Goal: Transaction & Acquisition: Obtain resource

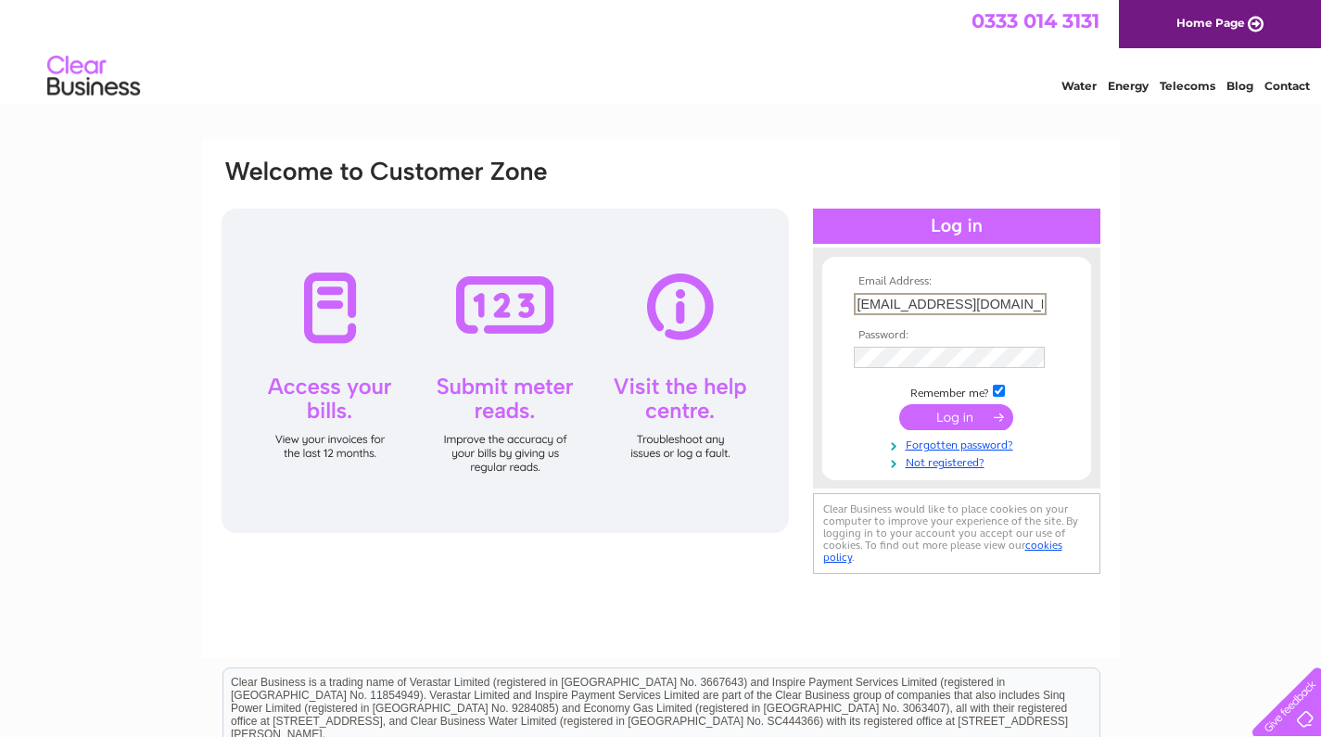
type input "info@artandvintage-edinburgh.co.uk"
click at [1054, 437] on link "Forgotten password?" at bounding box center [959, 444] width 210 height 18
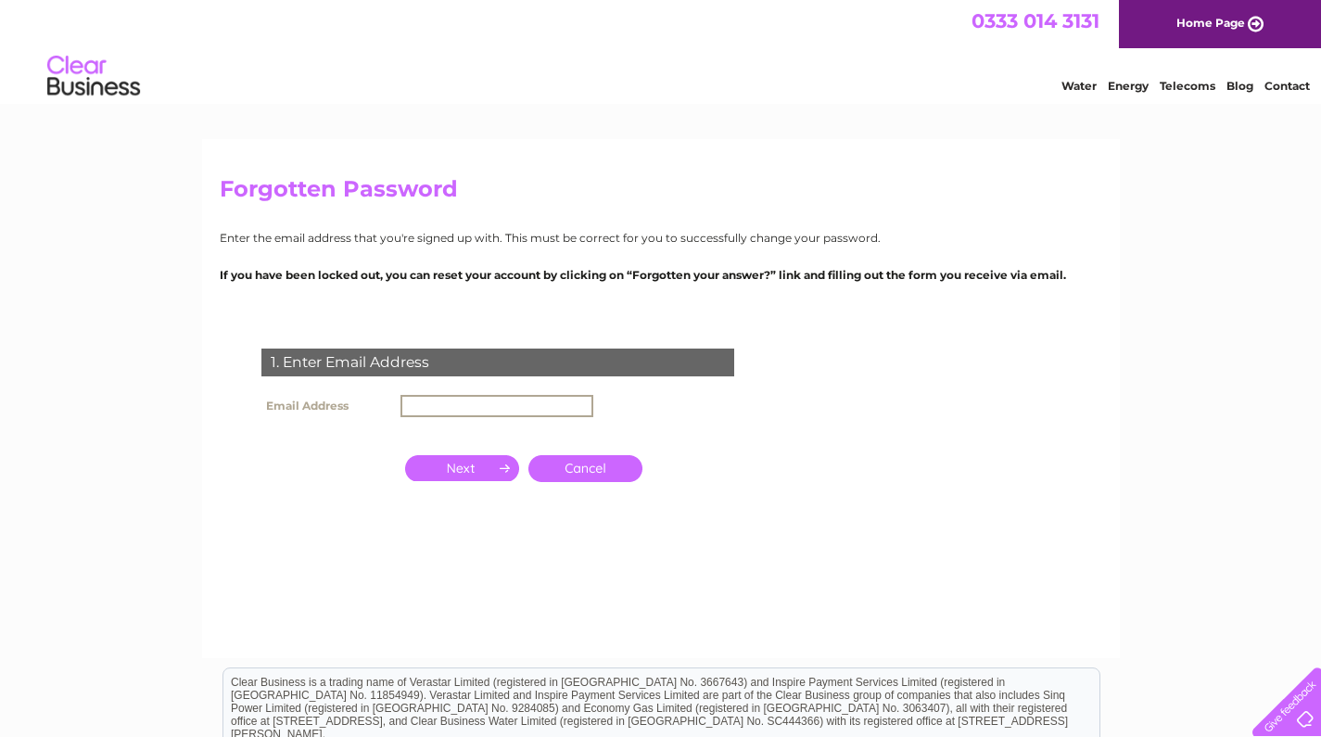
click at [483, 402] on input "text" at bounding box center [497, 406] width 193 height 22
type input "info@artandvintage-edinburgh.co.uk"
click at [471, 469] on input "button" at bounding box center [462, 466] width 114 height 26
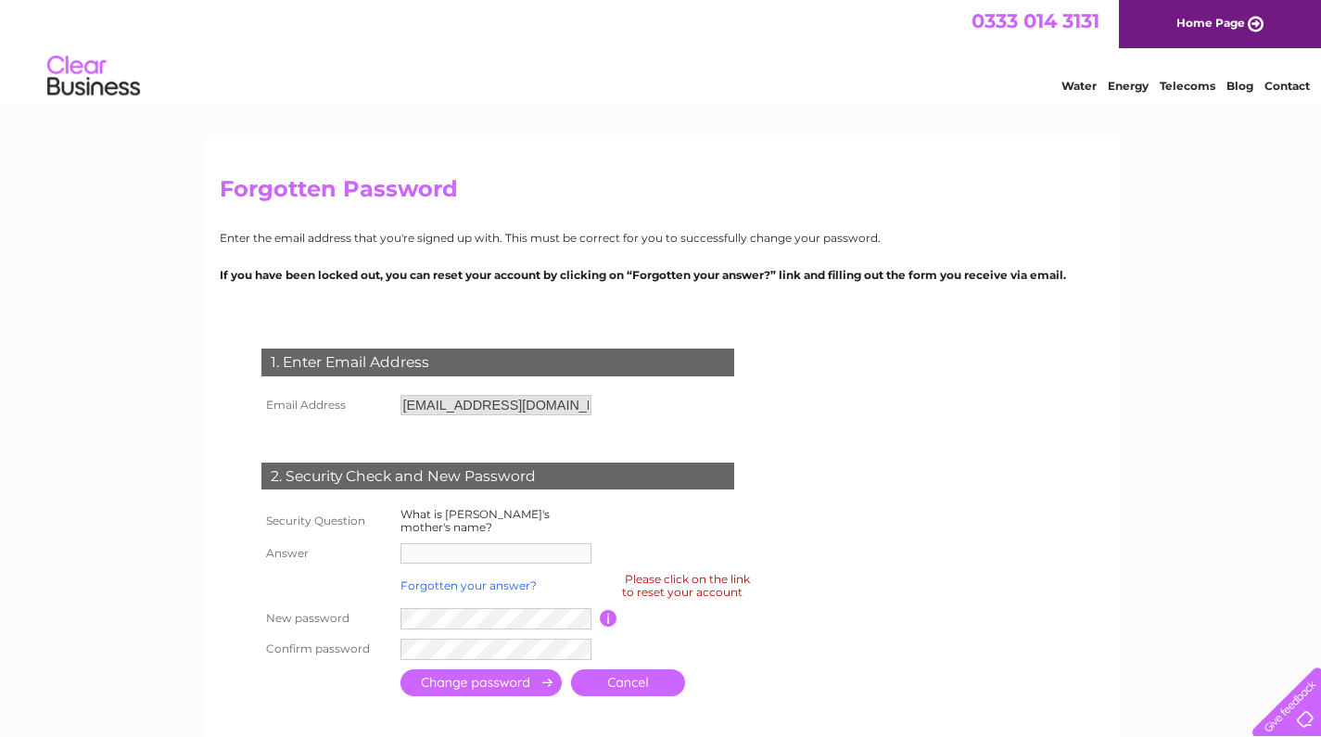
click at [432, 560] on tbody "Security Question What is Toni's mother's name? Answer Forgotten your answer? P…" at bounding box center [520, 584] width 527 height 160
click at [475, 646] on td at bounding box center [581, 649] width 370 height 31
click at [476, 645] on td at bounding box center [581, 649] width 370 height 31
click at [423, 539] on td at bounding box center [498, 554] width 204 height 30
click at [487, 579] on link "Forgotten your answer?" at bounding box center [469, 586] width 136 height 14
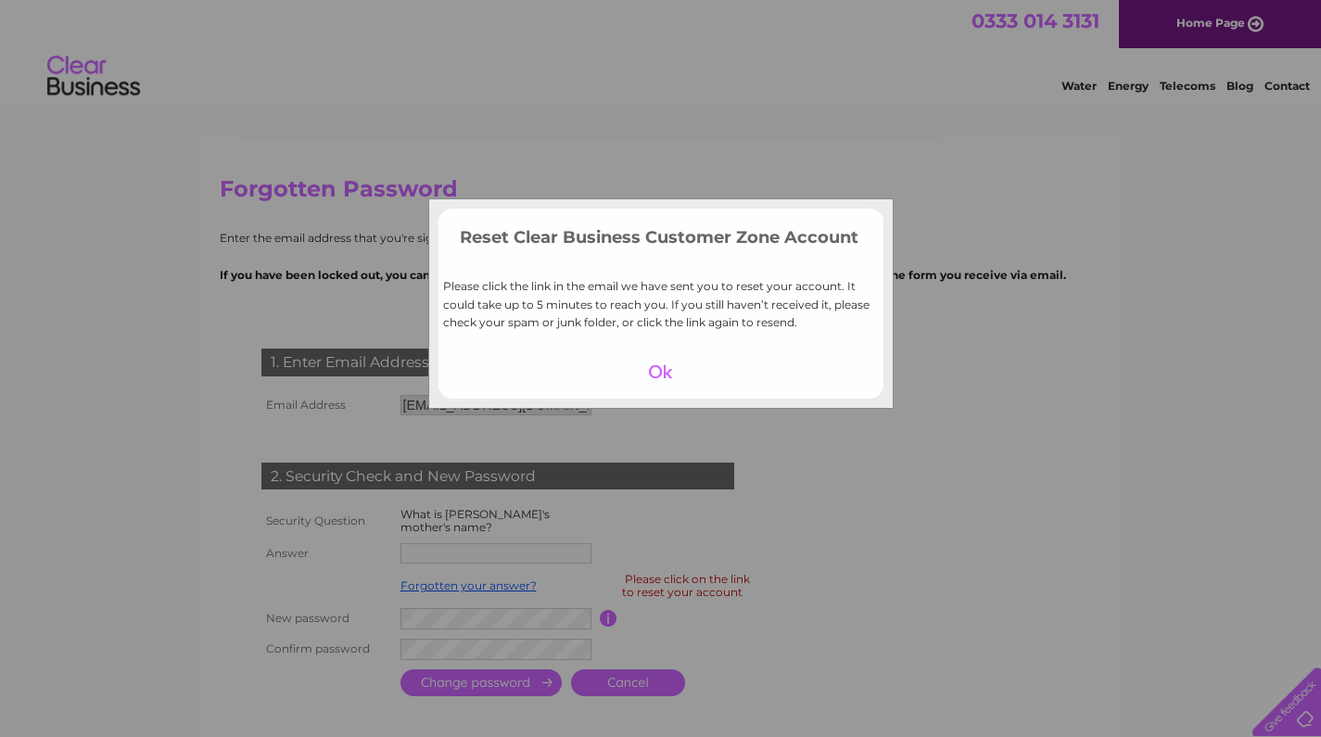
click at [667, 365] on div at bounding box center [661, 372] width 114 height 26
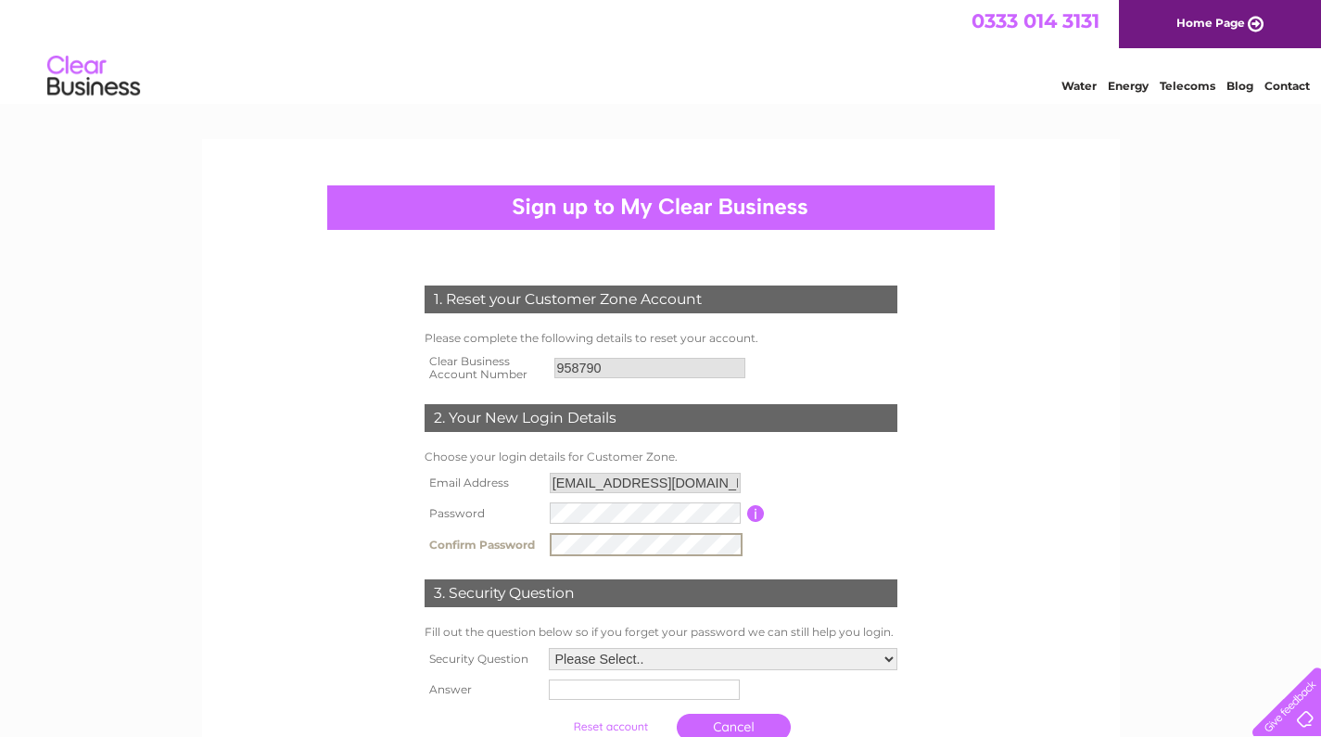
scroll to position [204, 0]
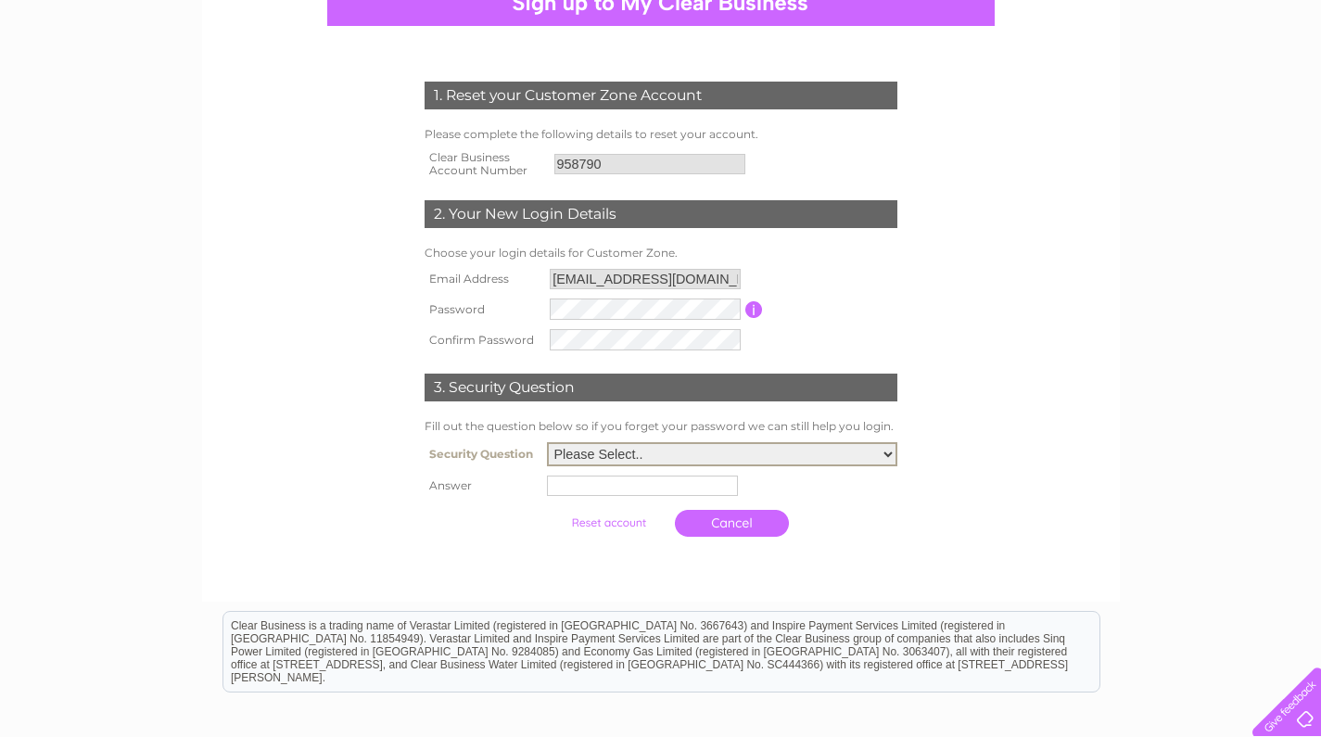
select select "5"
click at [613, 486] on input "text" at bounding box center [642, 486] width 191 height 20
type input "Tigger"
click at [627, 538] on td at bounding box center [610, 523] width 123 height 36
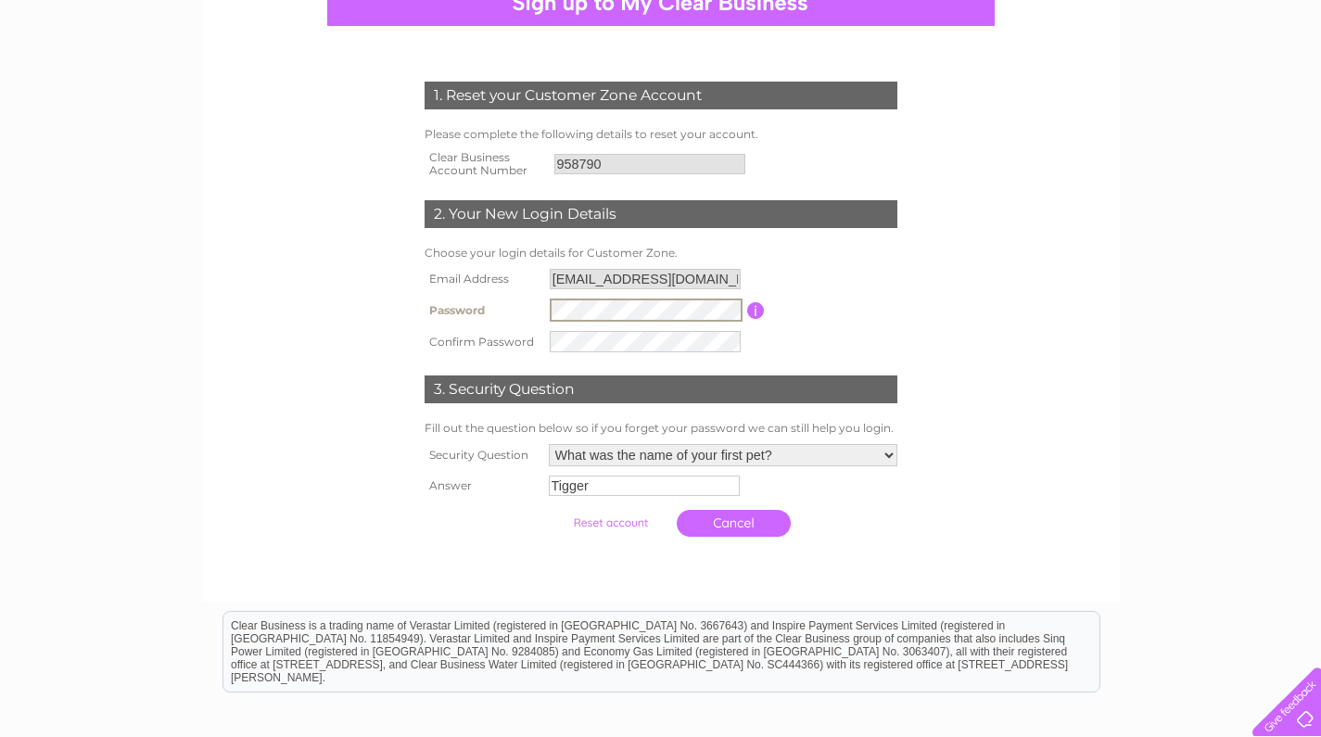
click at [752, 303] on input "button" at bounding box center [756, 310] width 18 height 17
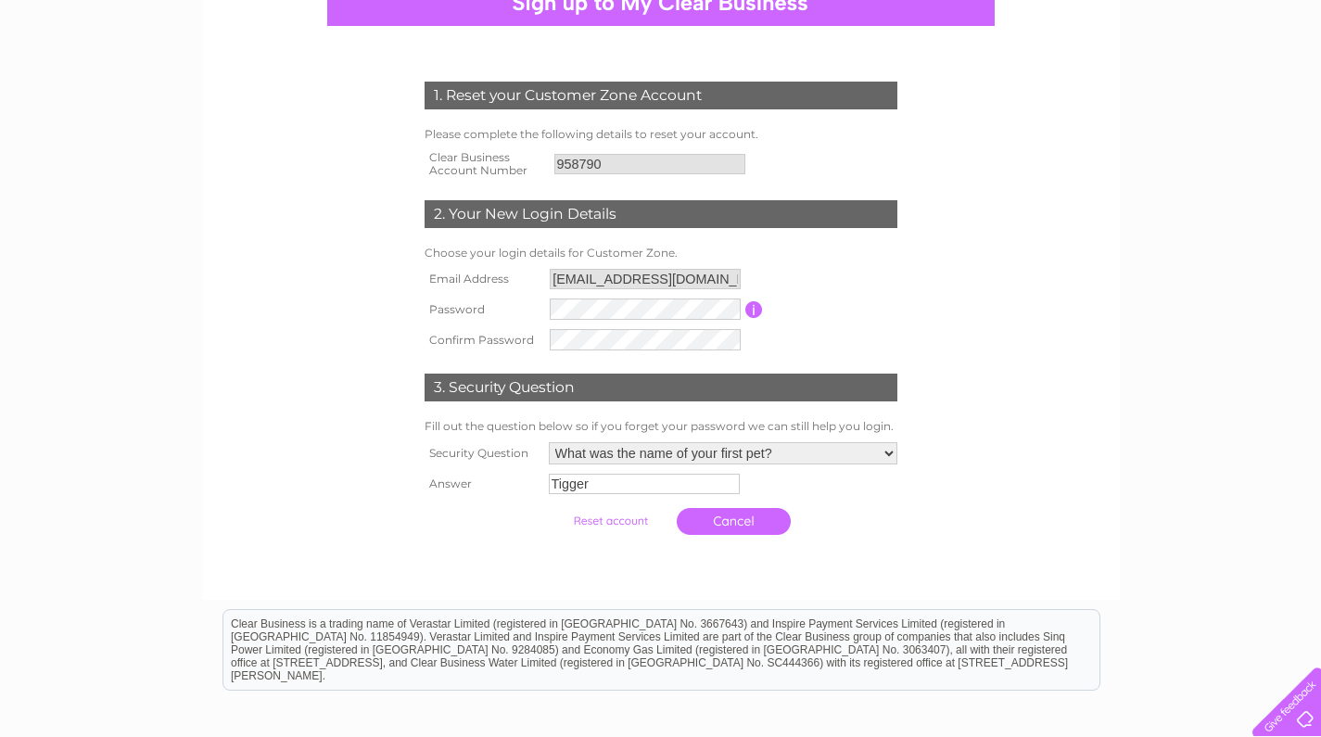
click at [815, 294] on td "Password must be at least 6 characters long" at bounding box center [832, 309] width 138 height 31
click at [598, 510] on input "submit" at bounding box center [611, 521] width 114 height 26
click at [599, 514] on input "submit" at bounding box center [611, 521] width 114 height 26
click at [799, 438] on td "Please Select.. In what town or city was your first job? In what town or city d…" at bounding box center [723, 454] width 358 height 32
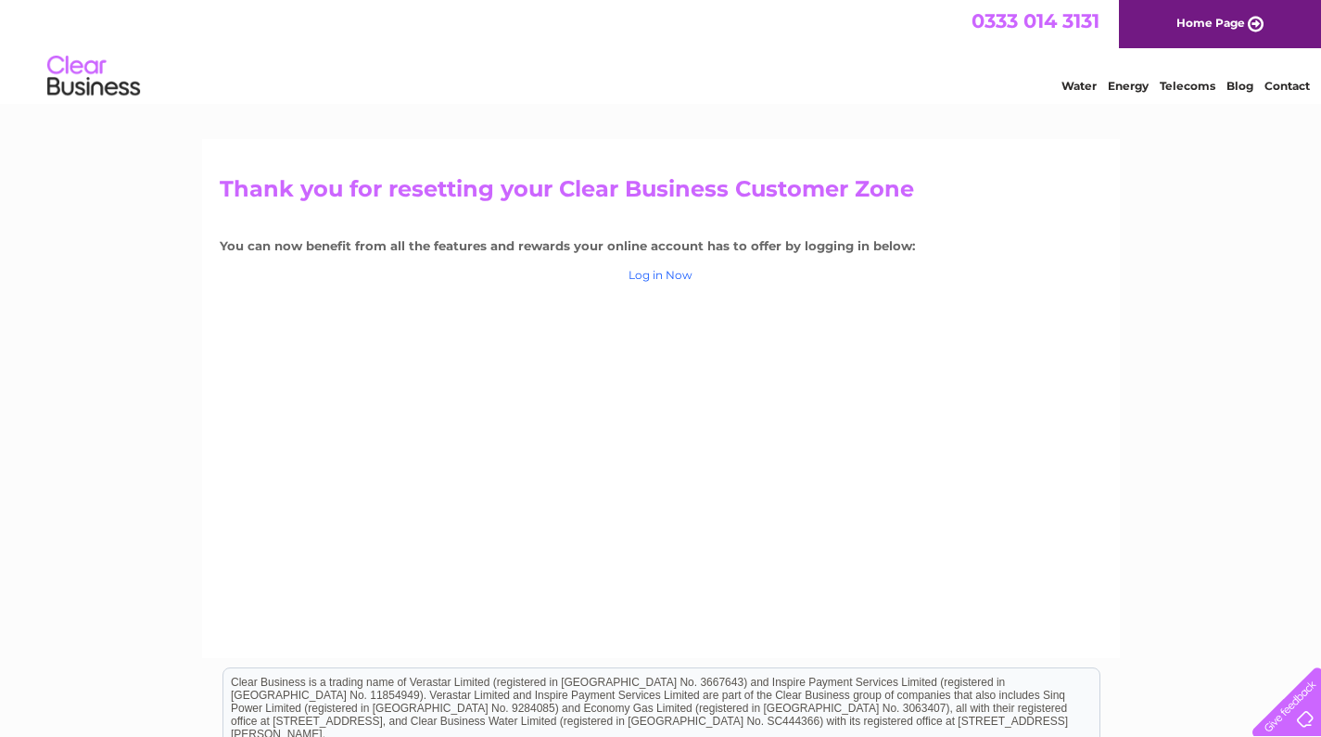
click at [666, 272] on link "Log in Now" at bounding box center [661, 275] width 64 height 14
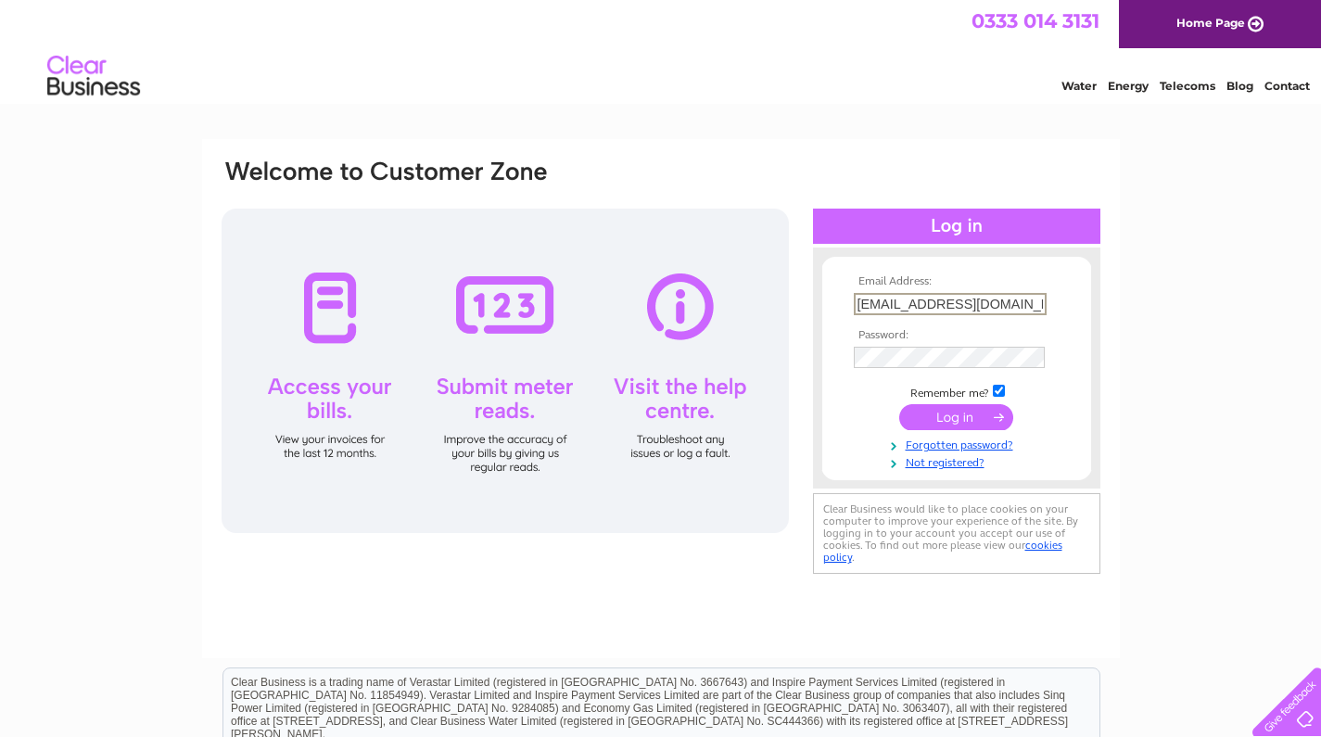
type input "info@artandvintage-edinburgh.co.uk"
click at [956, 404] on input "submit" at bounding box center [956, 417] width 114 height 26
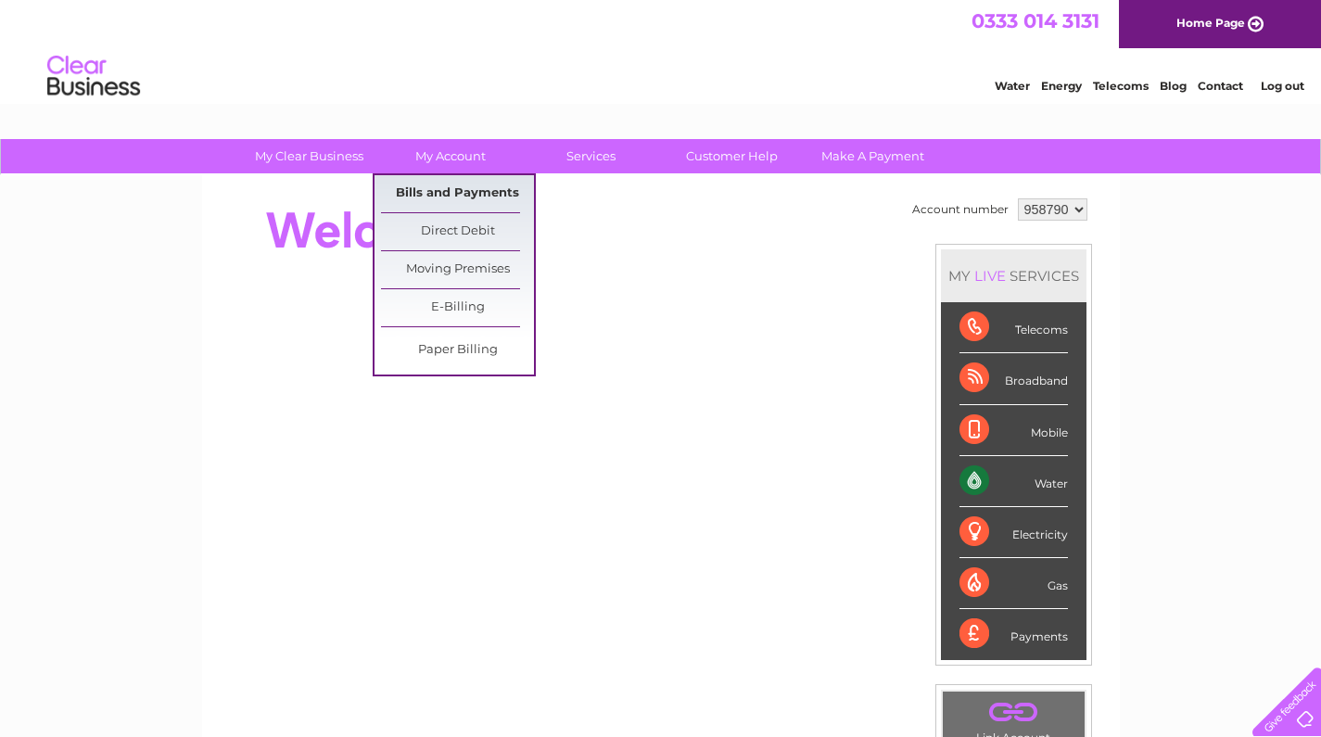
click at [438, 196] on link "Bills and Payments" at bounding box center [457, 193] width 153 height 37
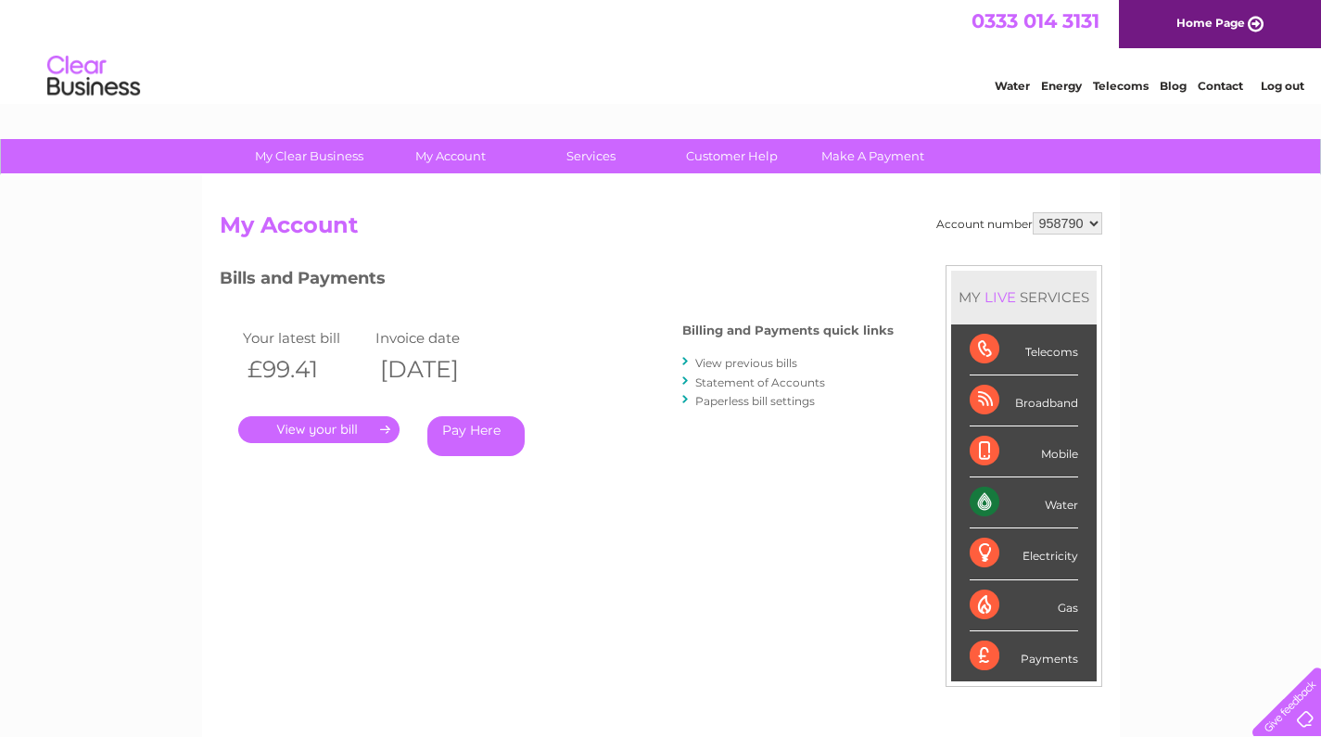
scroll to position [116, 0]
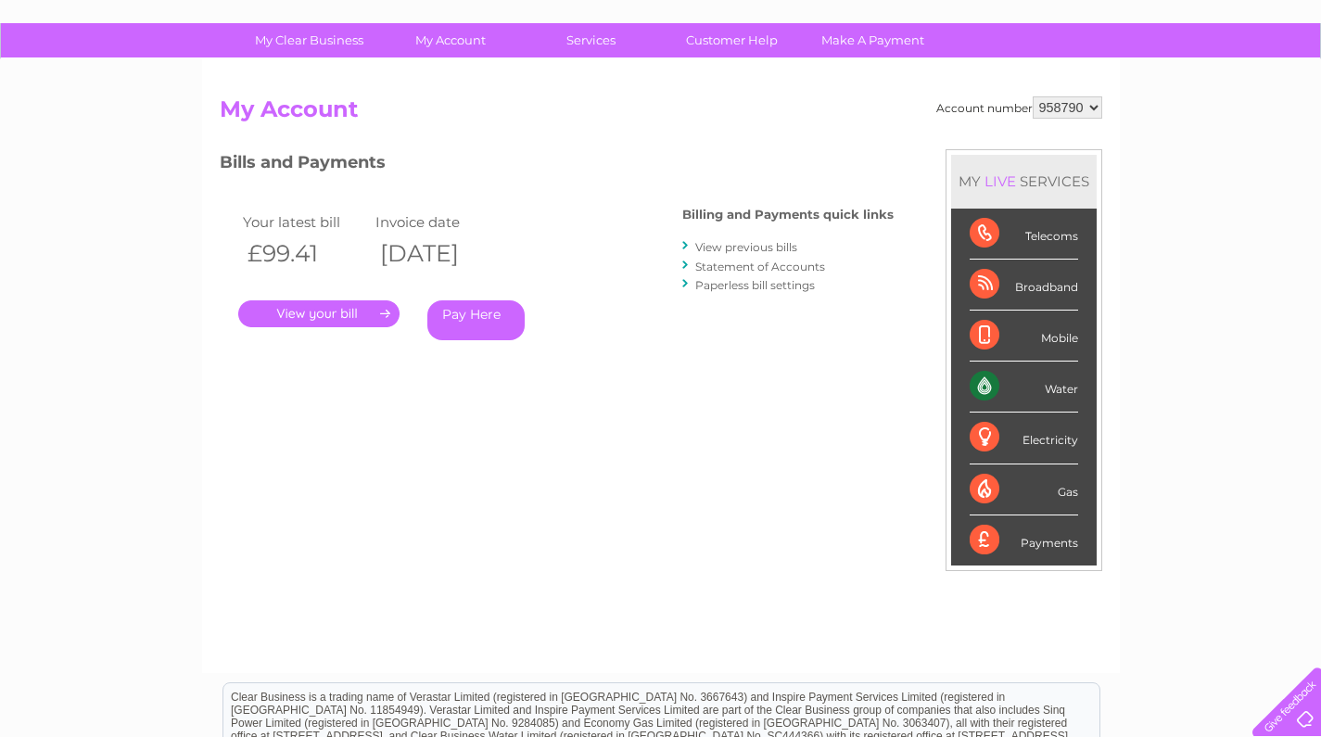
click at [711, 245] on link "View previous bills" at bounding box center [746, 247] width 102 height 14
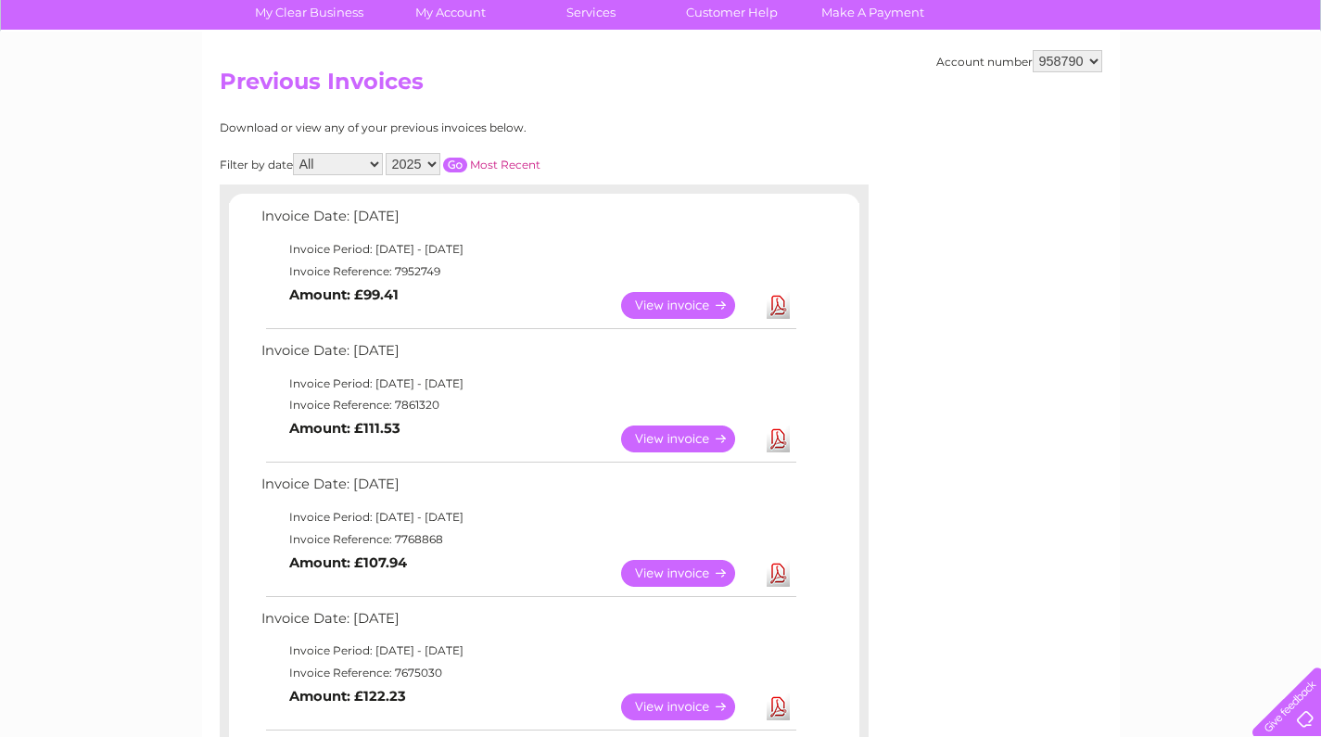
scroll to position [261, 0]
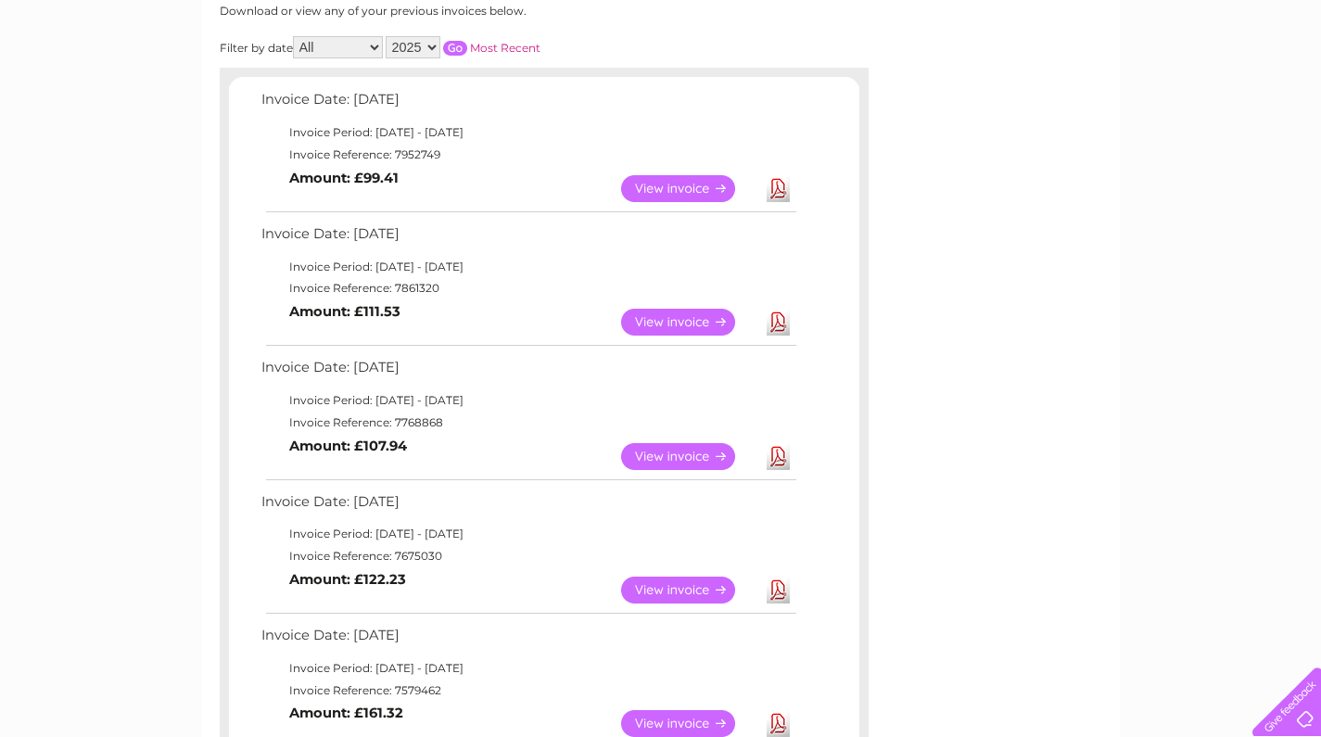
click at [709, 446] on link "View" at bounding box center [689, 456] width 136 height 27
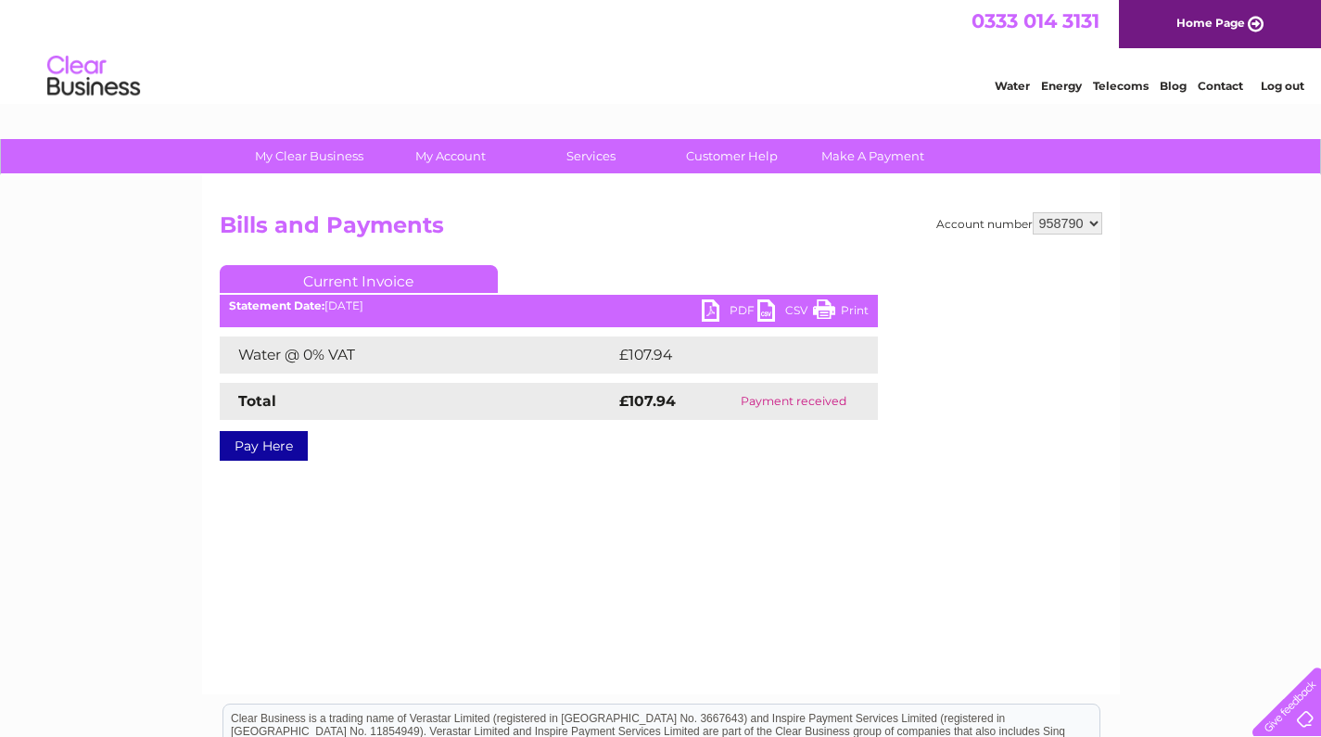
click at [732, 308] on link "PDF" at bounding box center [730, 313] width 56 height 27
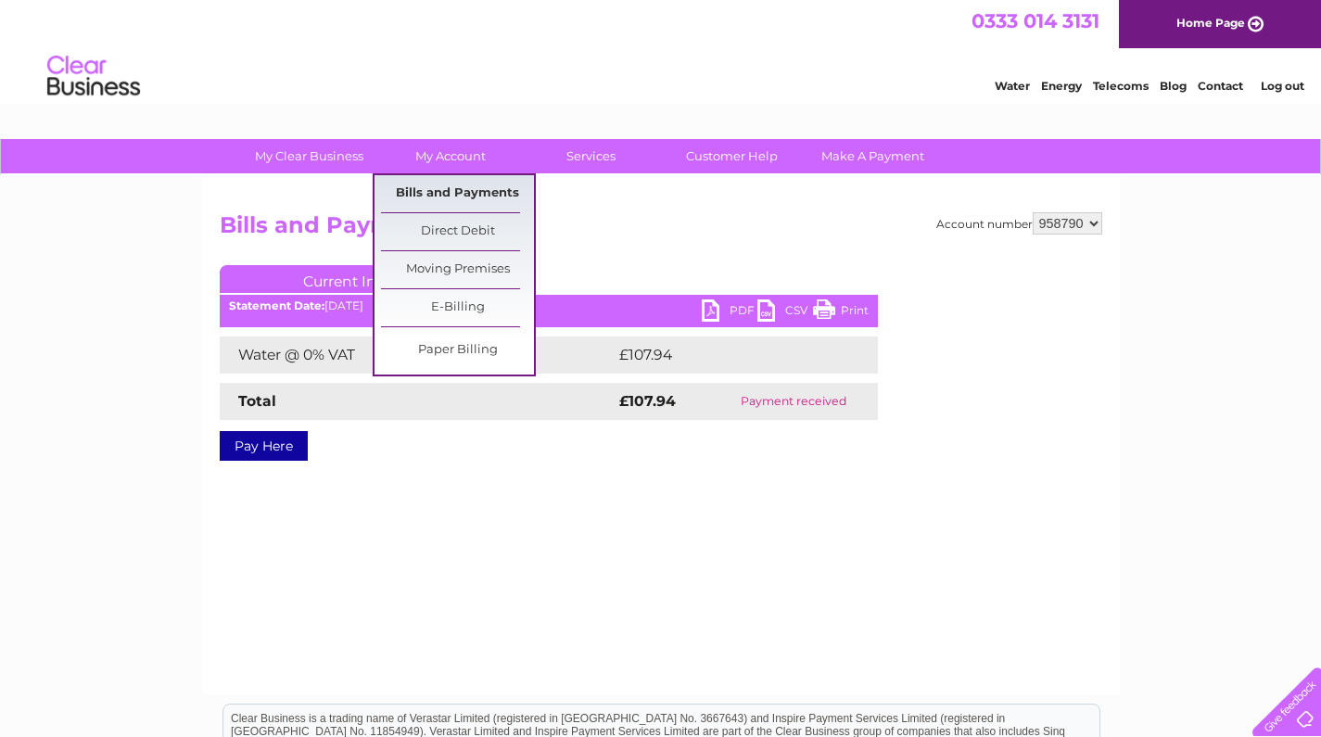
click at [452, 191] on link "Bills and Payments" at bounding box center [457, 193] width 153 height 37
click at [450, 192] on link "Bills and Payments" at bounding box center [457, 193] width 153 height 37
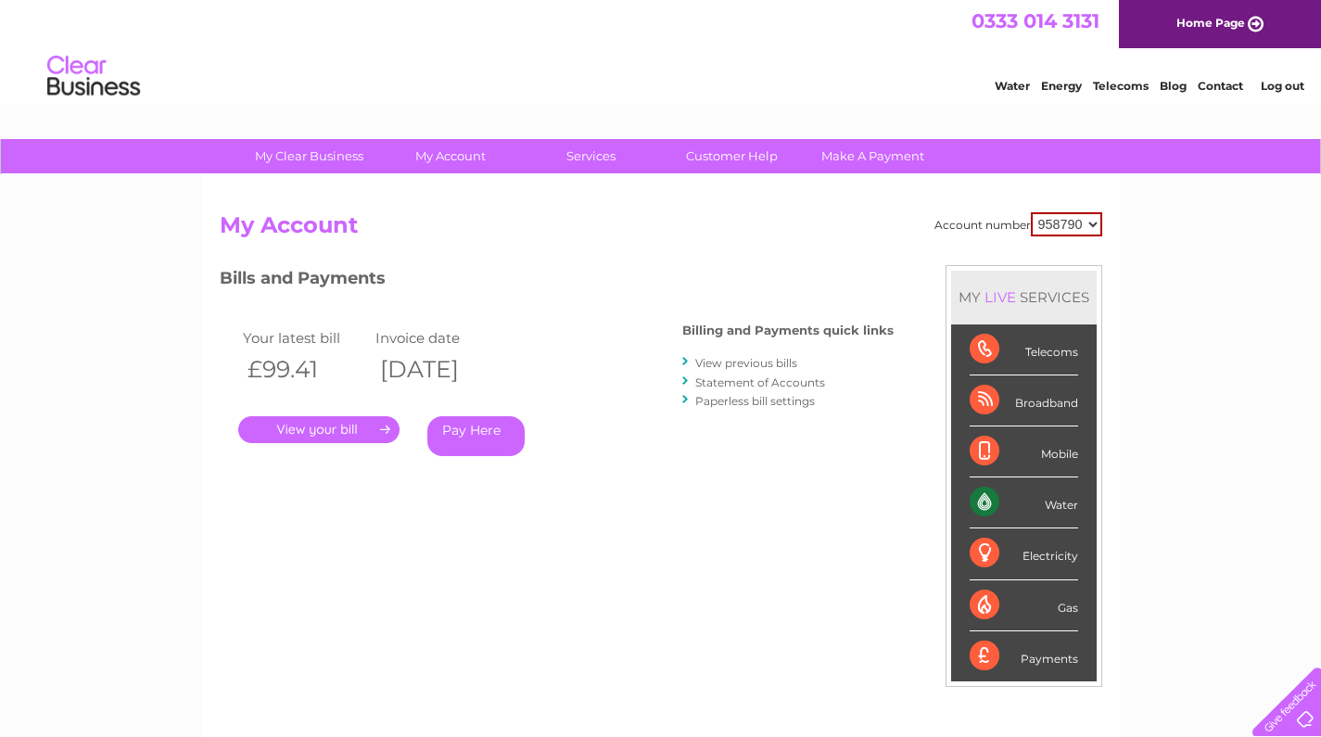
click at [764, 358] on link "View previous bills" at bounding box center [746, 363] width 102 height 14
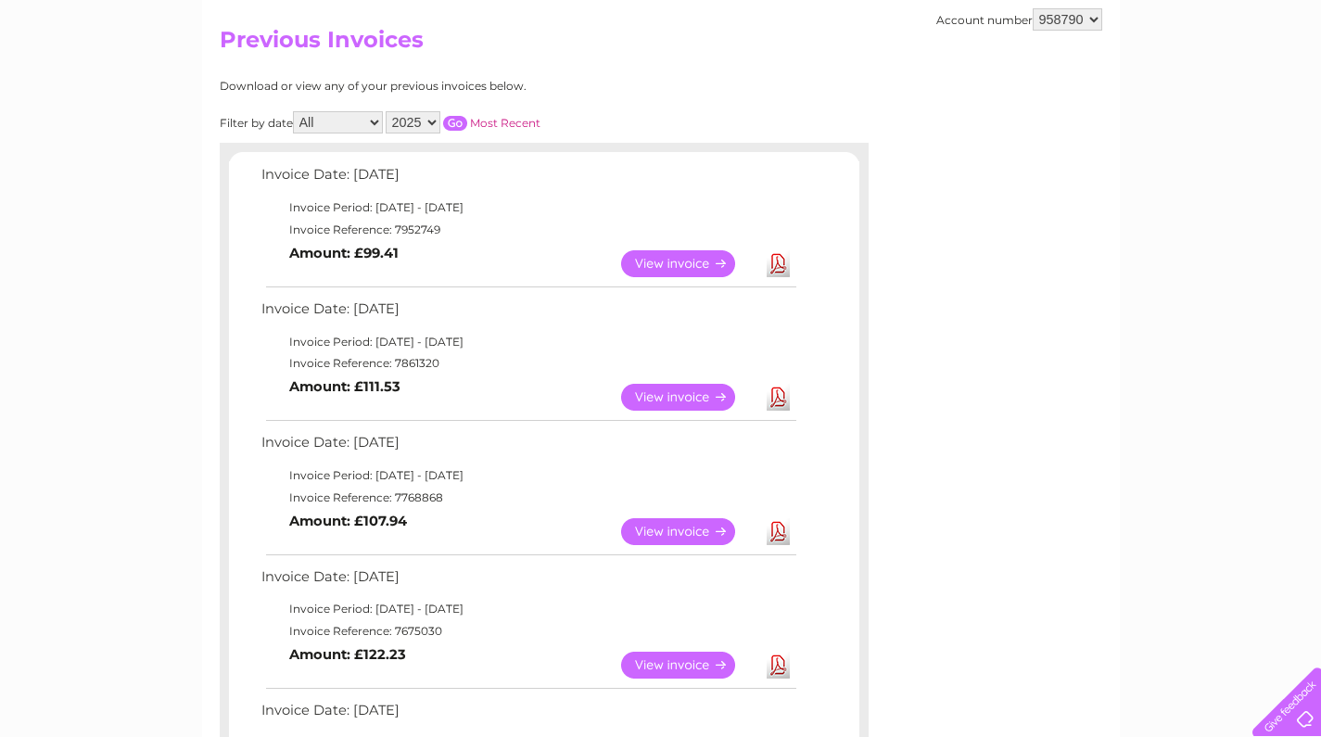
scroll to position [223, 0]
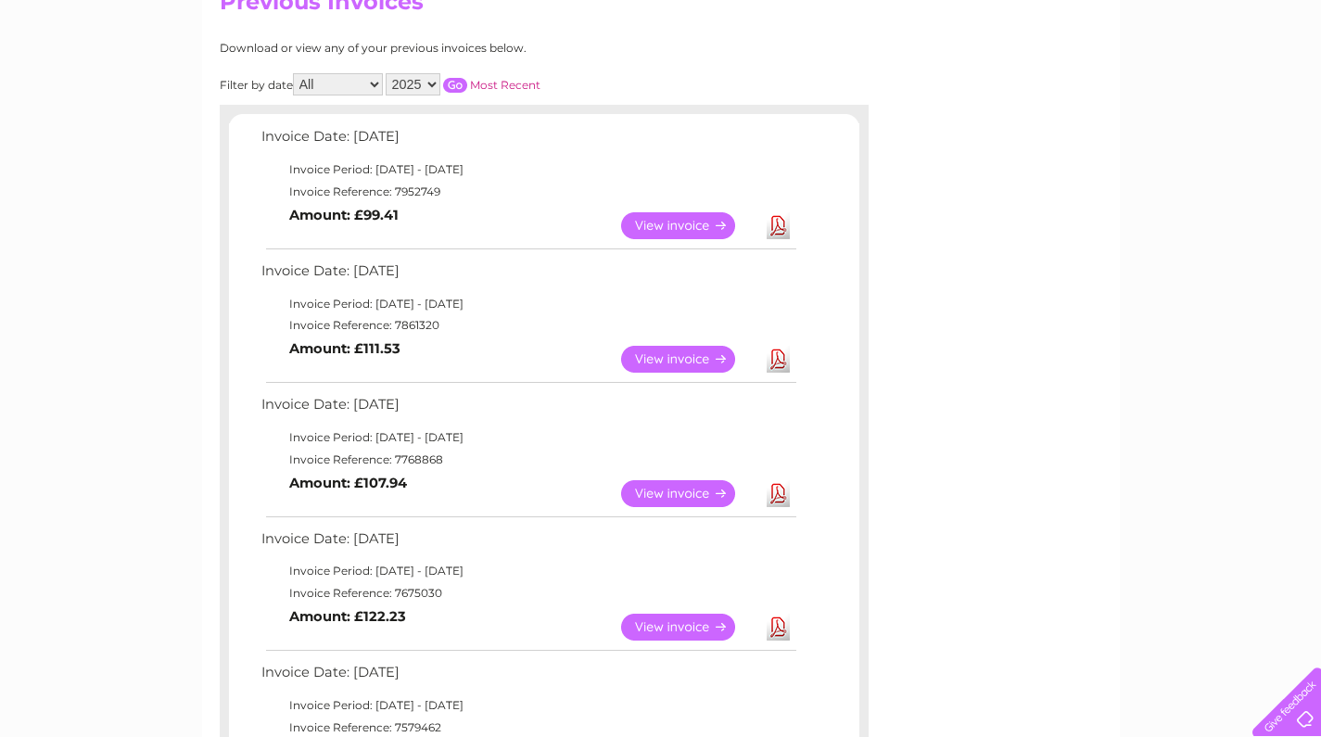
click at [773, 614] on link "Download" at bounding box center [778, 627] width 23 height 27
click at [720, 614] on link "View" at bounding box center [689, 627] width 136 height 27
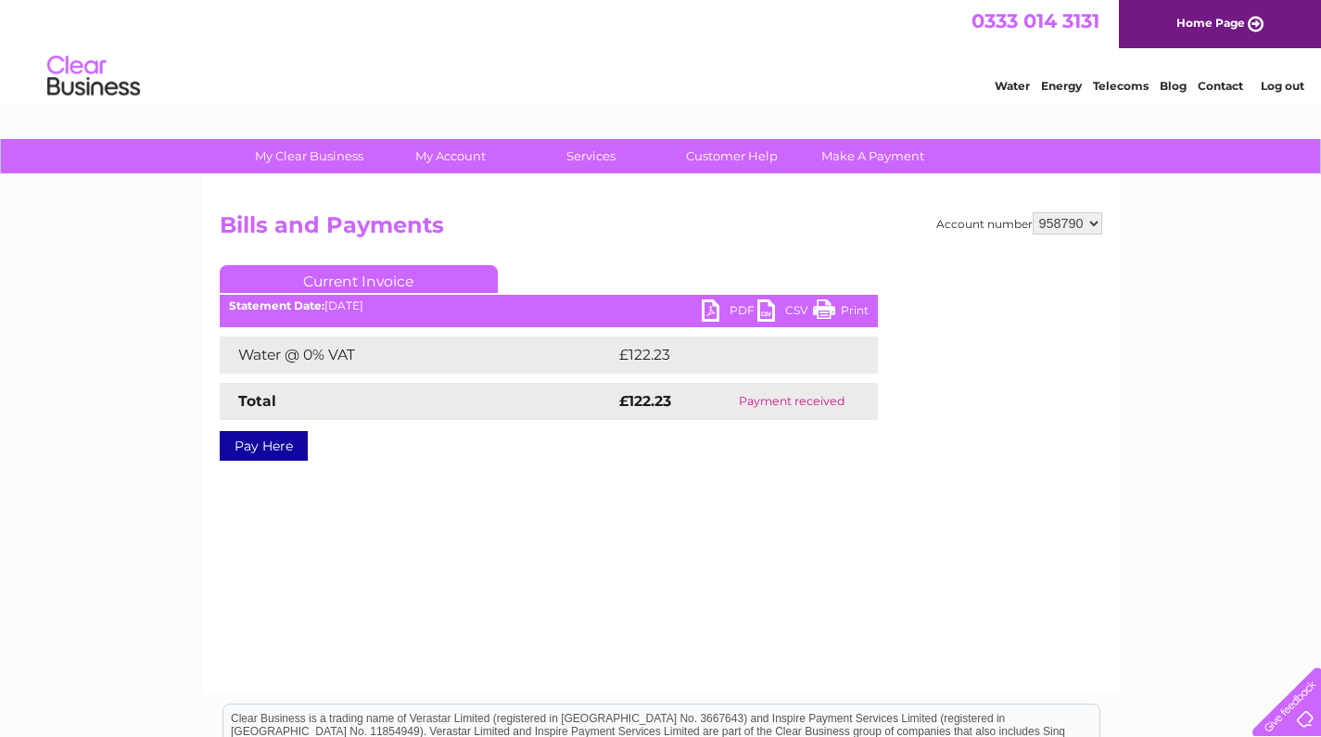
click at [734, 309] on link "PDF" at bounding box center [730, 313] width 56 height 27
